Goal: Task Accomplishment & Management: Manage account settings

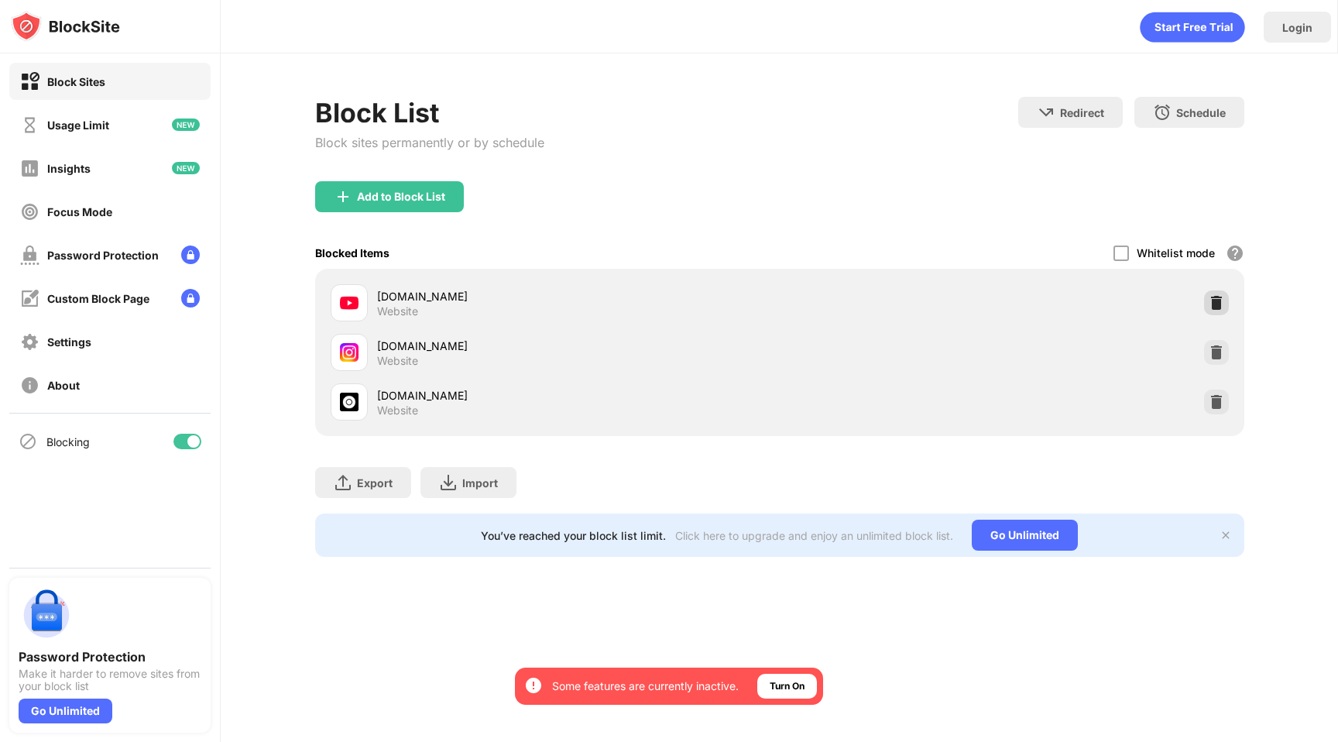
click at [1215, 298] on img at bounding box center [1215, 302] width 15 height 15
